Goal: Information Seeking & Learning: Learn about a topic

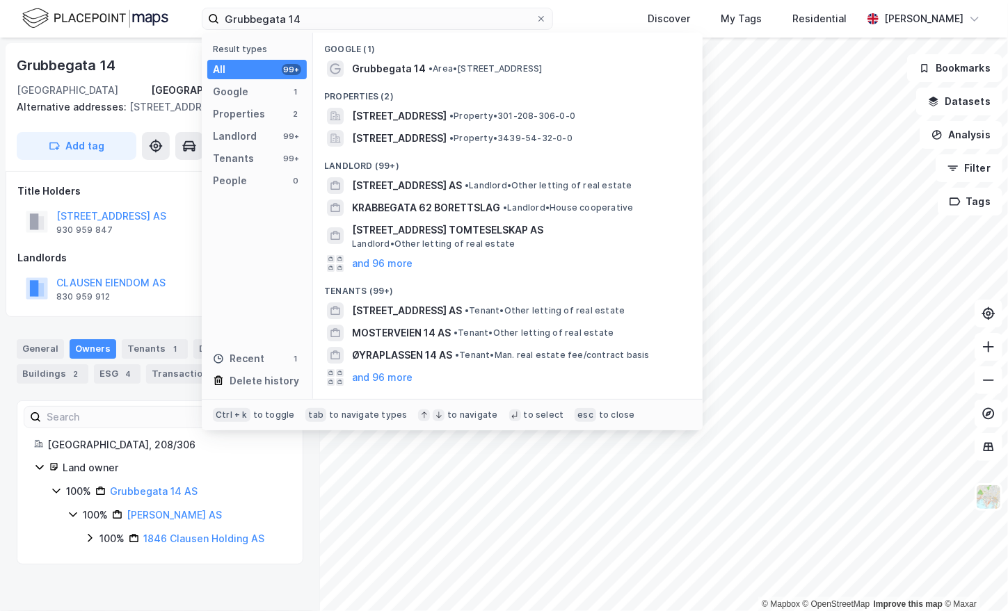
click at [325, 28] on input "Grubbegata 14" at bounding box center [377, 18] width 316 height 21
click at [337, 22] on input "Grubbegata 14" at bounding box center [377, 18] width 316 height 21
click at [339, 19] on input "Grubbegata 14" at bounding box center [377, 18] width 316 height 21
click at [406, 120] on span "[STREET_ADDRESS]" at bounding box center [399, 116] width 95 height 17
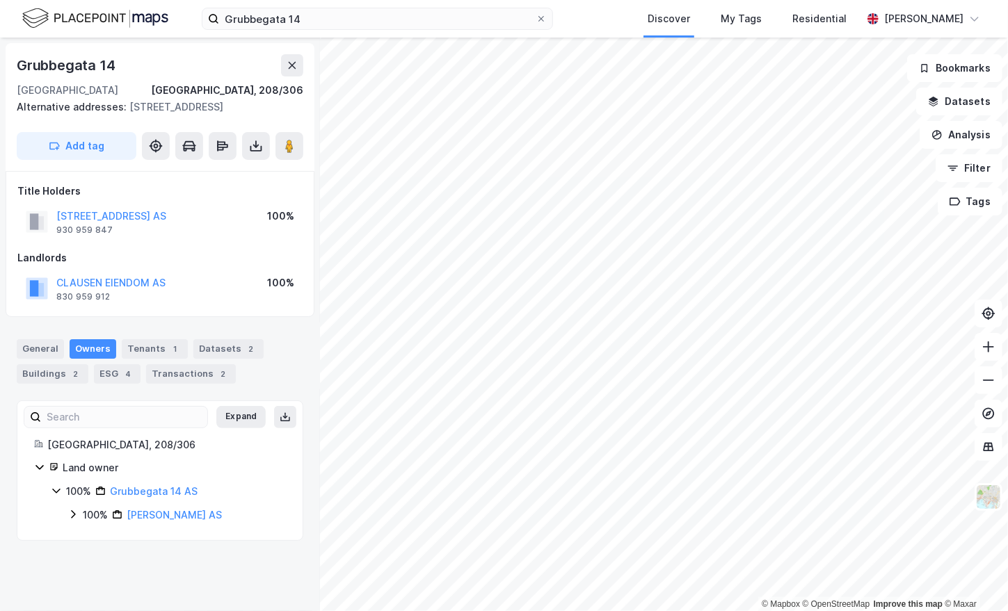
click at [77, 65] on div "Grubbegata 14" at bounding box center [67, 65] width 101 height 22
copy div "Grubbegata 14"
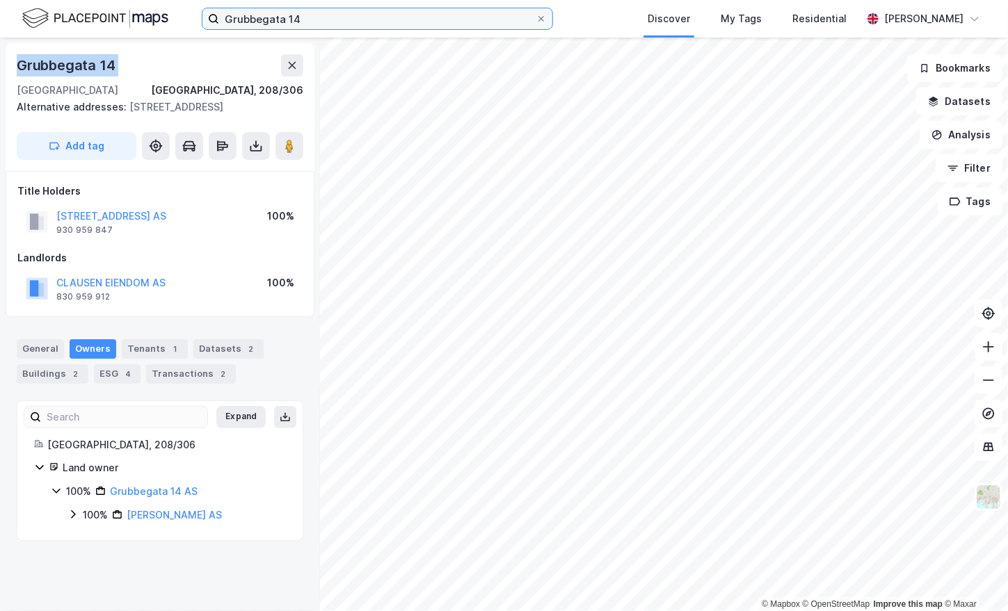
click at [282, 17] on input "Grubbegata 14" at bounding box center [377, 18] width 316 height 21
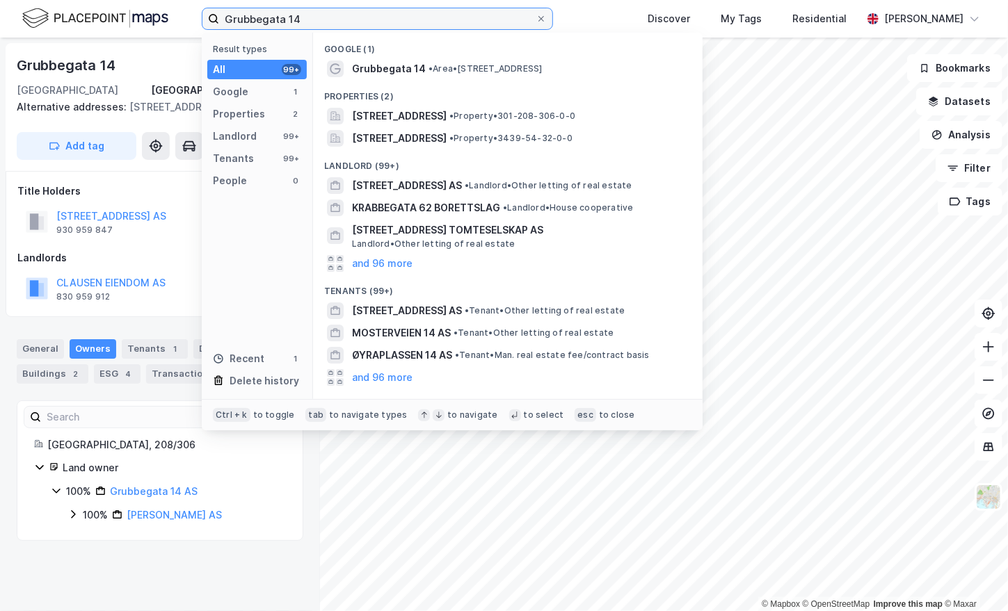
click at [282, 17] on input "Grubbegata 14" at bounding box center [377, 18] width 316 height 21
paste input "[STREET_ADDRESS]"
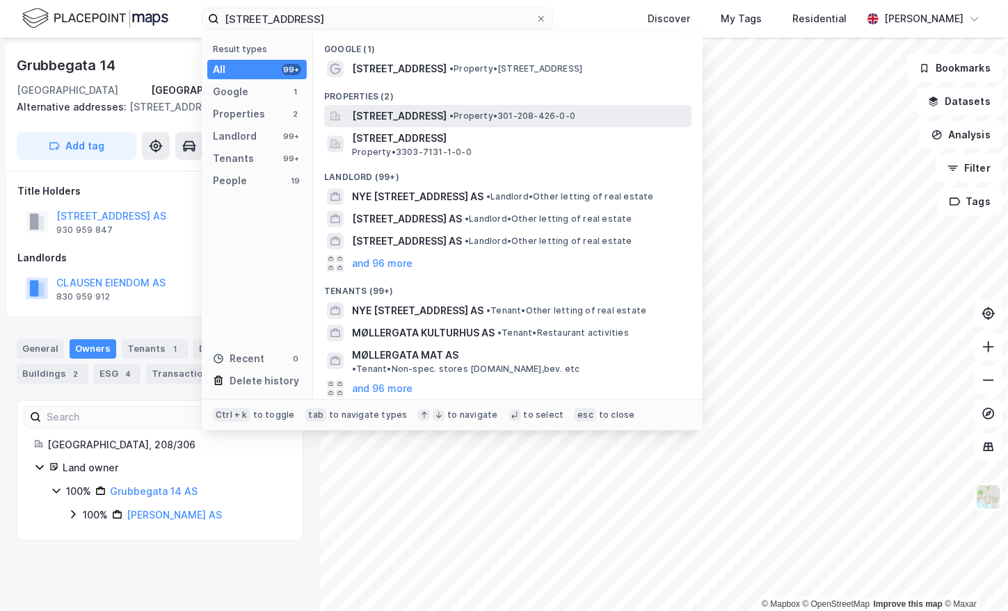
click at [425, 118] on span "[STREET_ADDRESS]" at bounding box center [399, 116] width 95 height 17
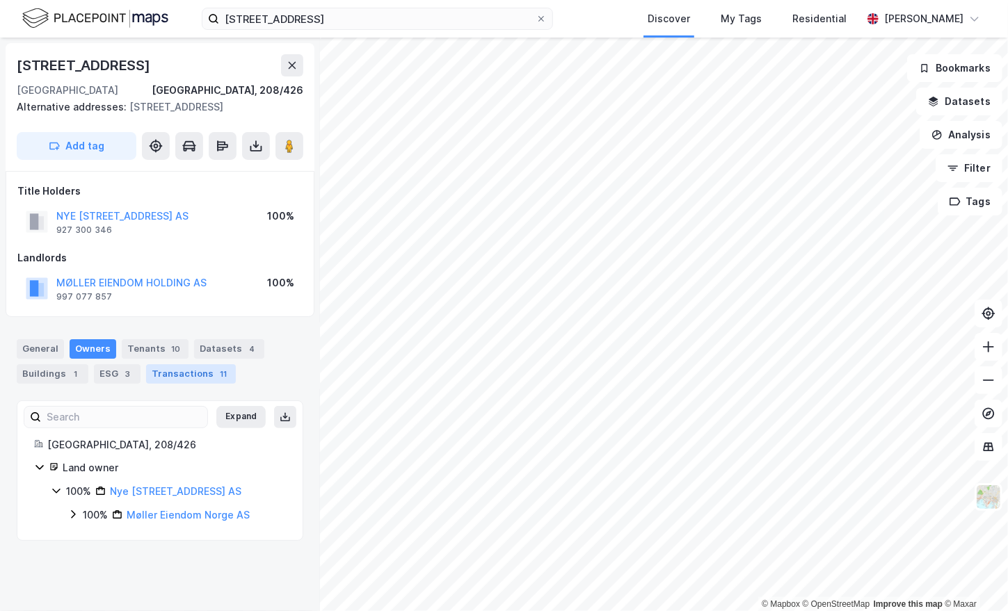
click at [174, 371] on div "Transactions 11" at bounding box center [191, 373] width 90 height 19
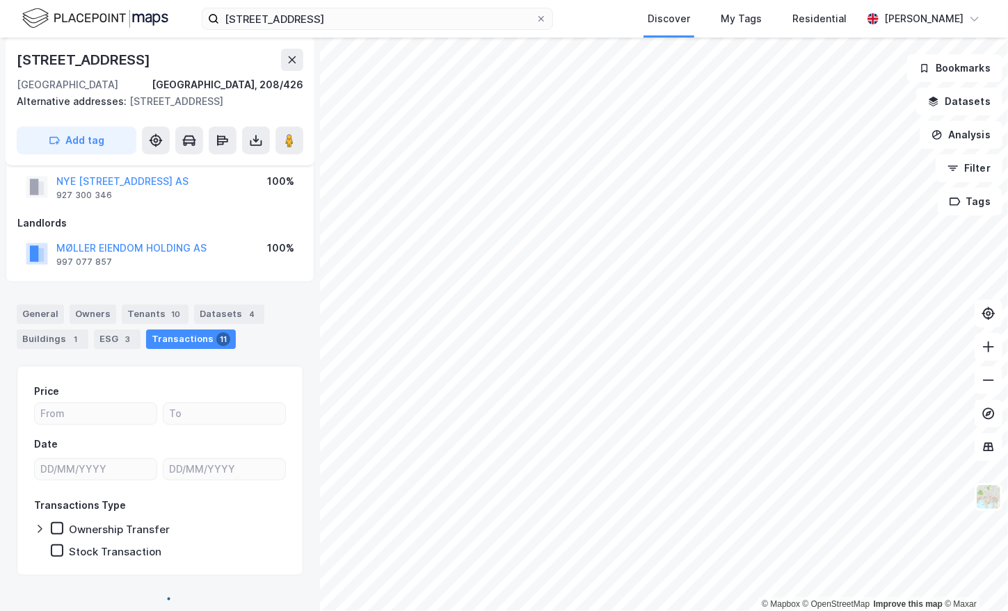
scroll to position [49, 0]
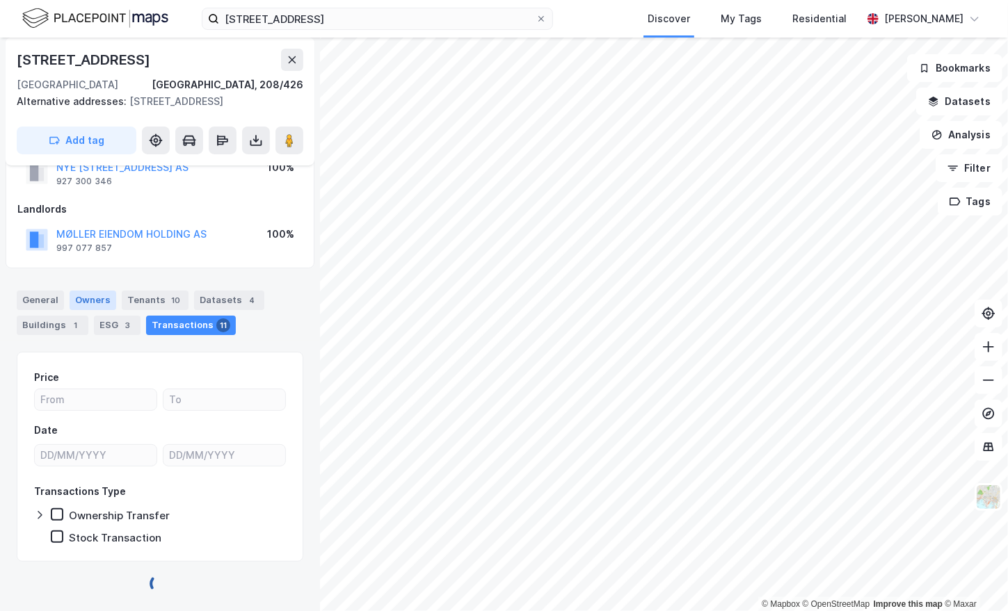
click at [96, 303] on div "Owners" at bounding box center [93, 300] width 47 height 19
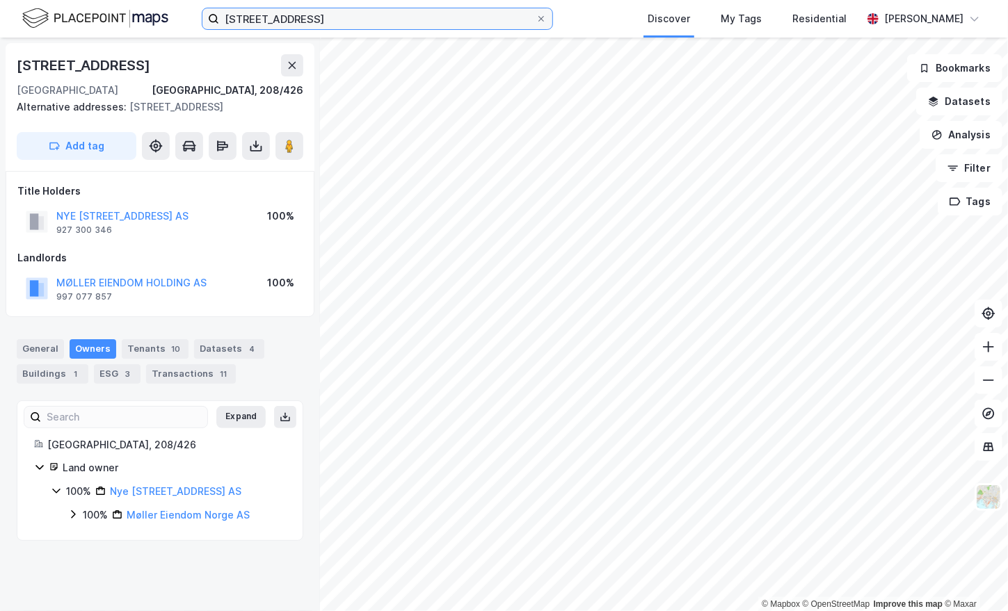
click at [278, 26] on input "[STREET_ADDRESS]" at bounding box center [377, 18] width 316 height 21
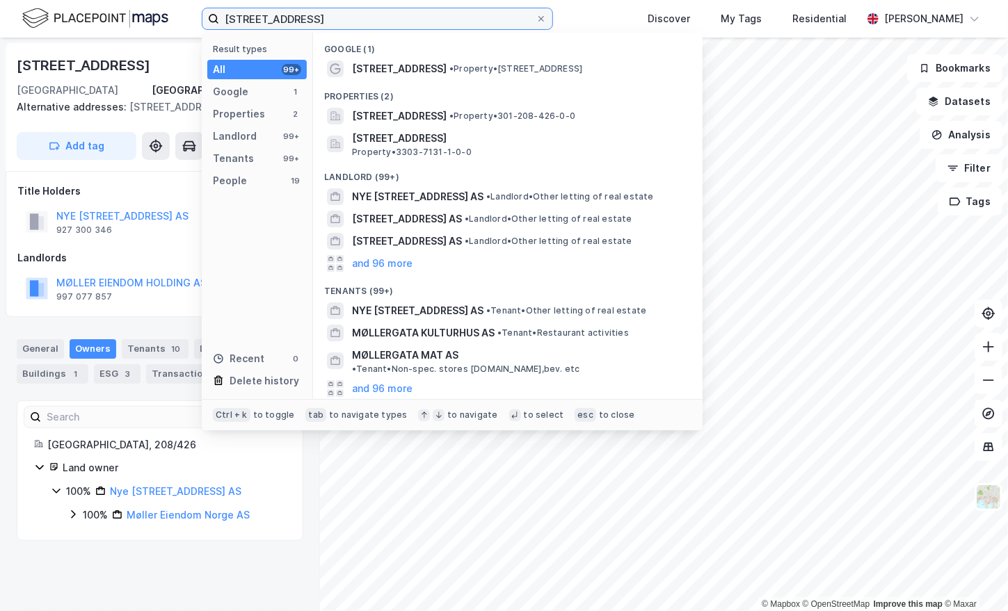
click at [278, 26] on input "[STREET_ADDRESS]" at bounding box center [377, 18] width 316 height 21
paste input "19"
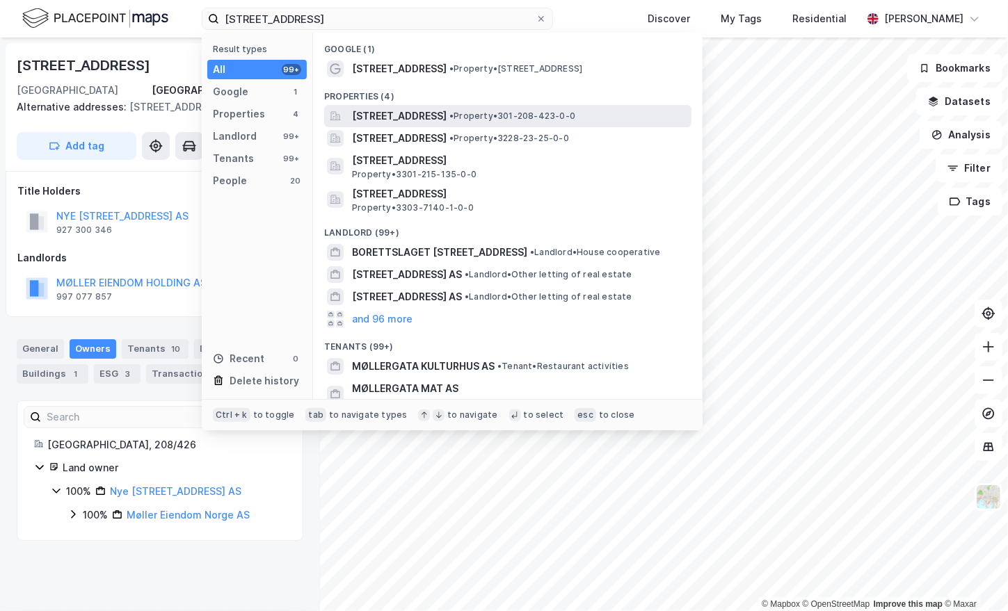
click at [447, 119] on span "[STREET_ADDRESS]" at bounding box center [399, 116] width 95 height 17
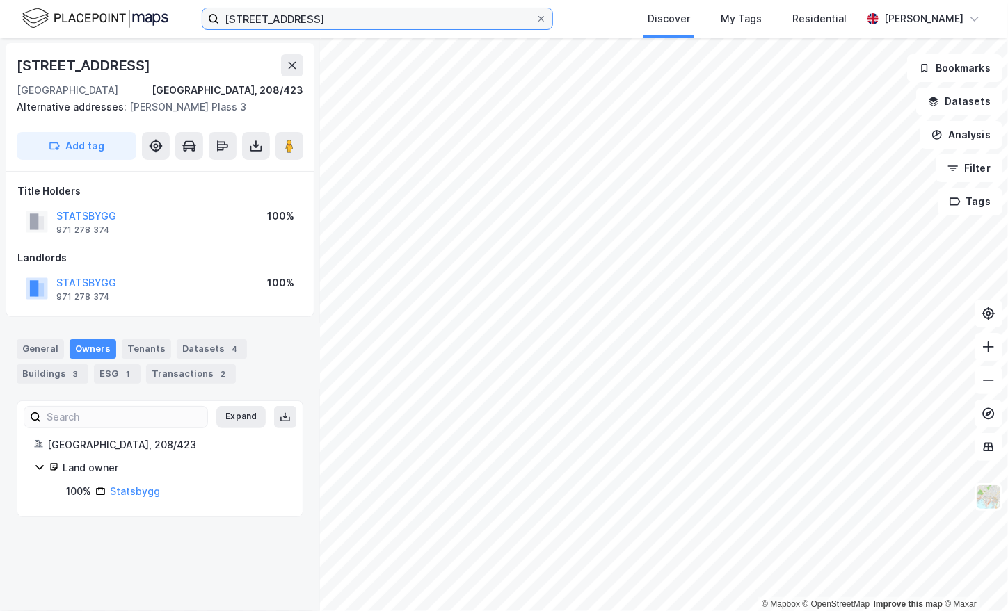
click at [269, 19] on input "[STREET_ADDRESS]" at bounding box center [377, 18] width 316 height 21
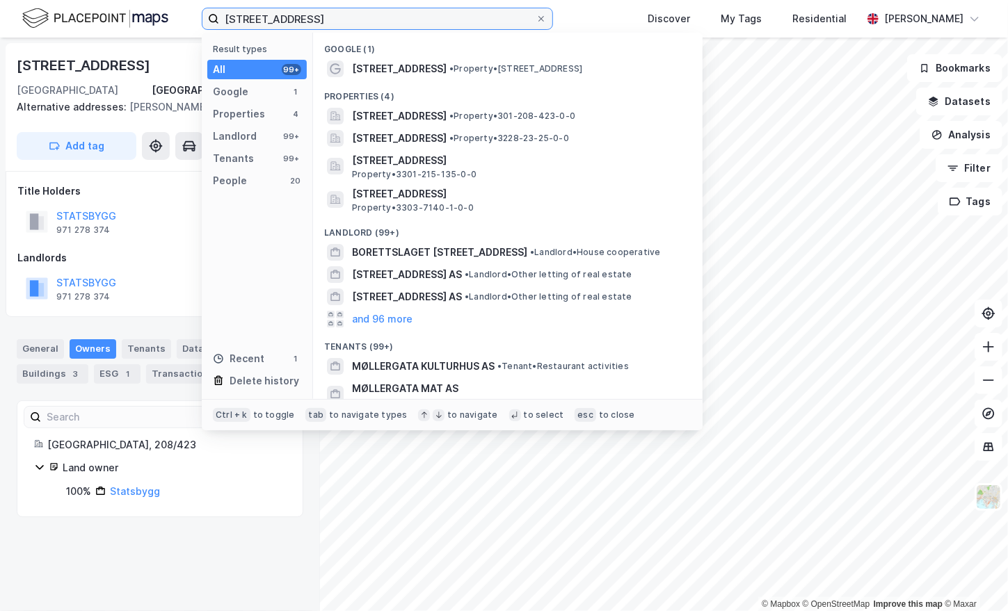
click at [269, 19] on input "[STREET_ADDRESS]" at bounding box center [377, 18] width 316 height 21
paste input "[STREET_ADDRESS]"
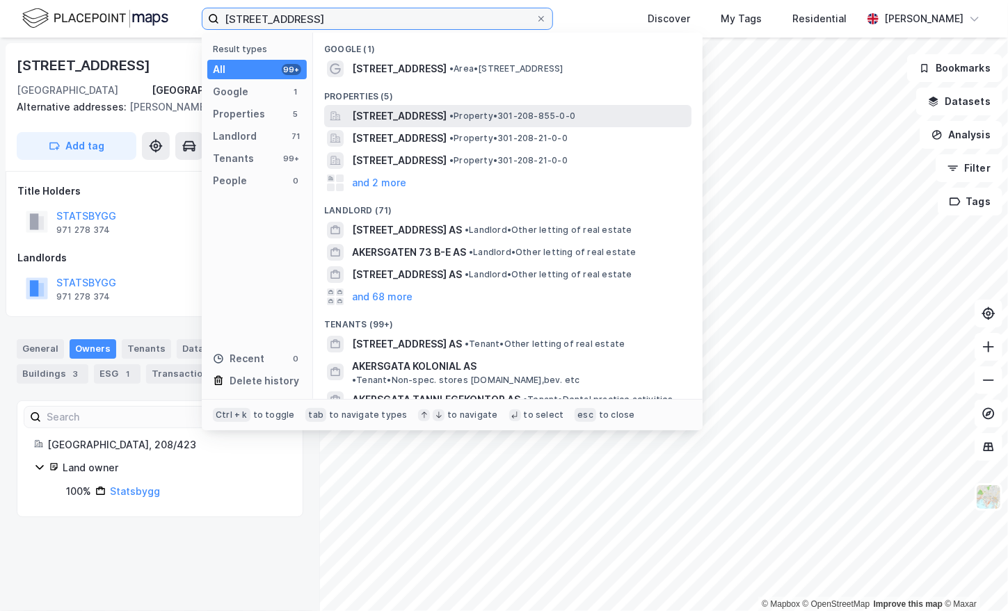
type input "[STREET_ADDRESS]"
click at [447, 115] on span "[STREET_ADDRESS]" at bounding box center [399, 116] width 95 height 17
